Goal: Communication & Community: Ask a question

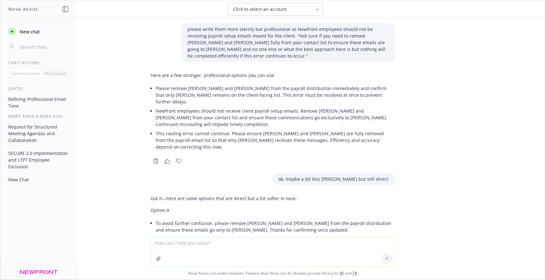
scroll to position [284, 0]
